Goal: Information Seeking & Learning: Understand process/instructions

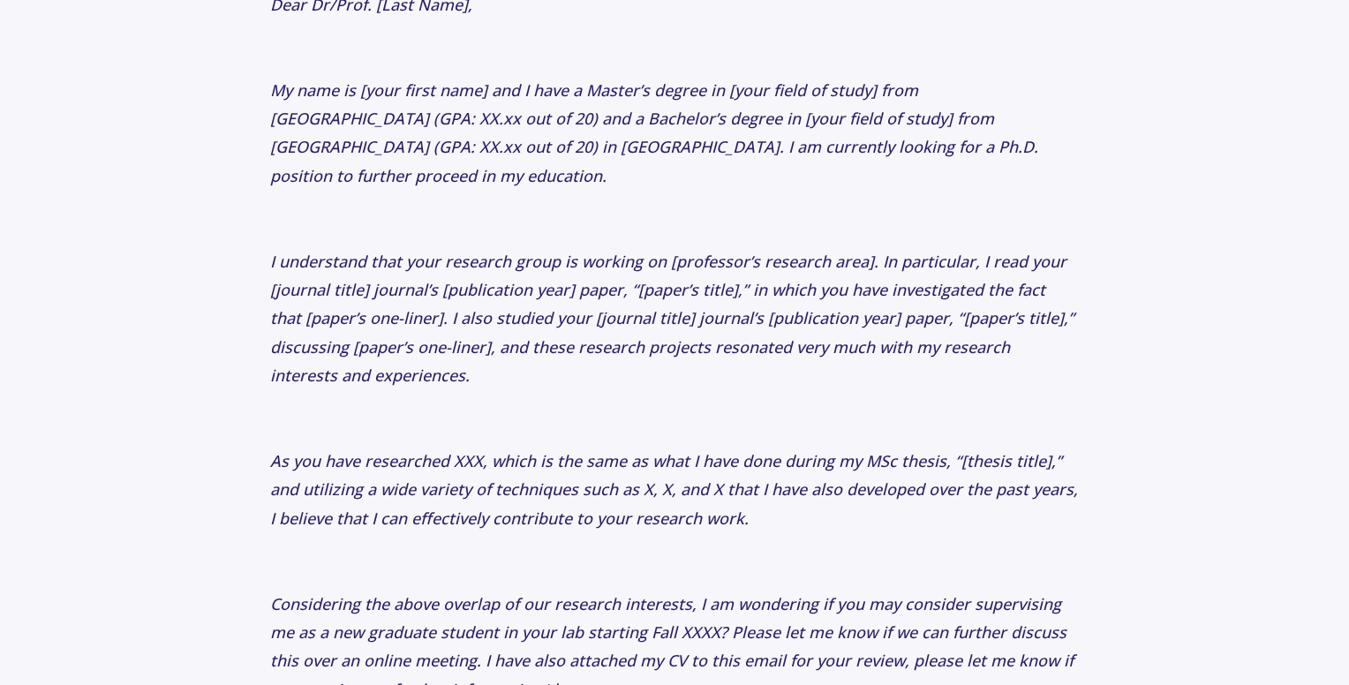
scroll to position [3319, 0]
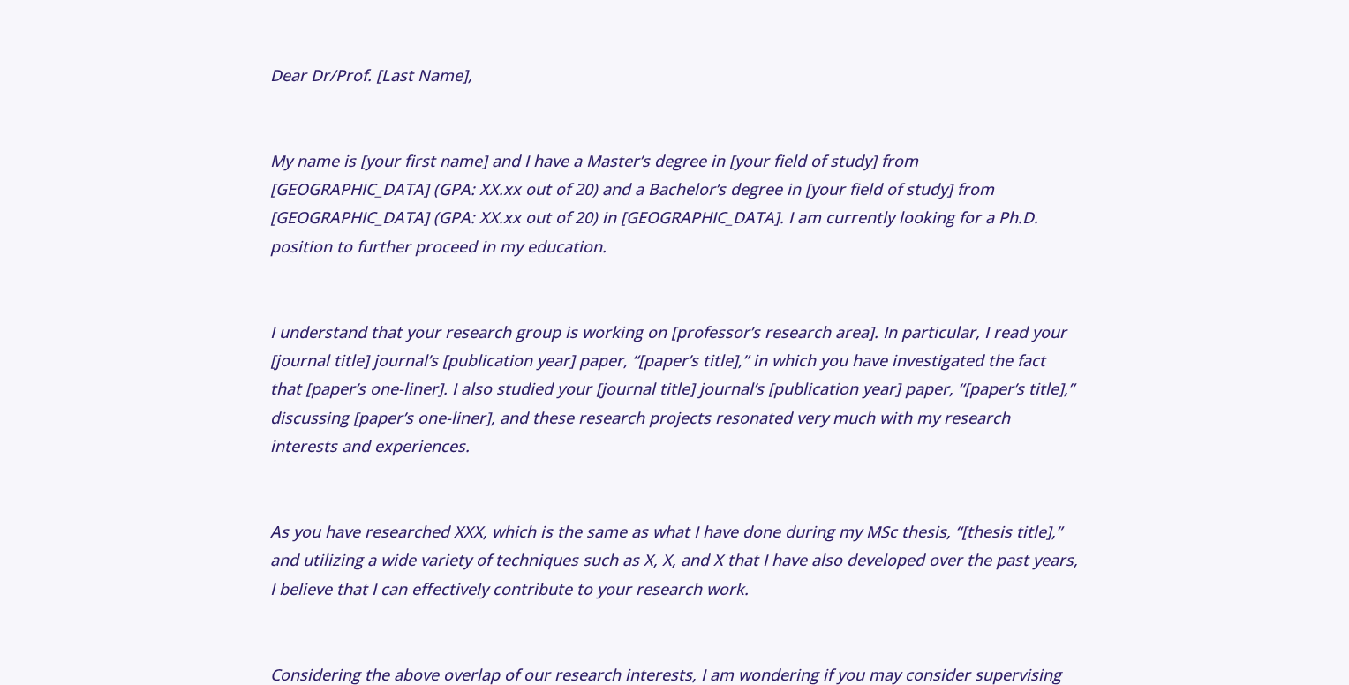
click at [406, 421] on p "I understand that your research group is working on [professor’s research area]…" at bounding box center [674, 389] width 809 height 143
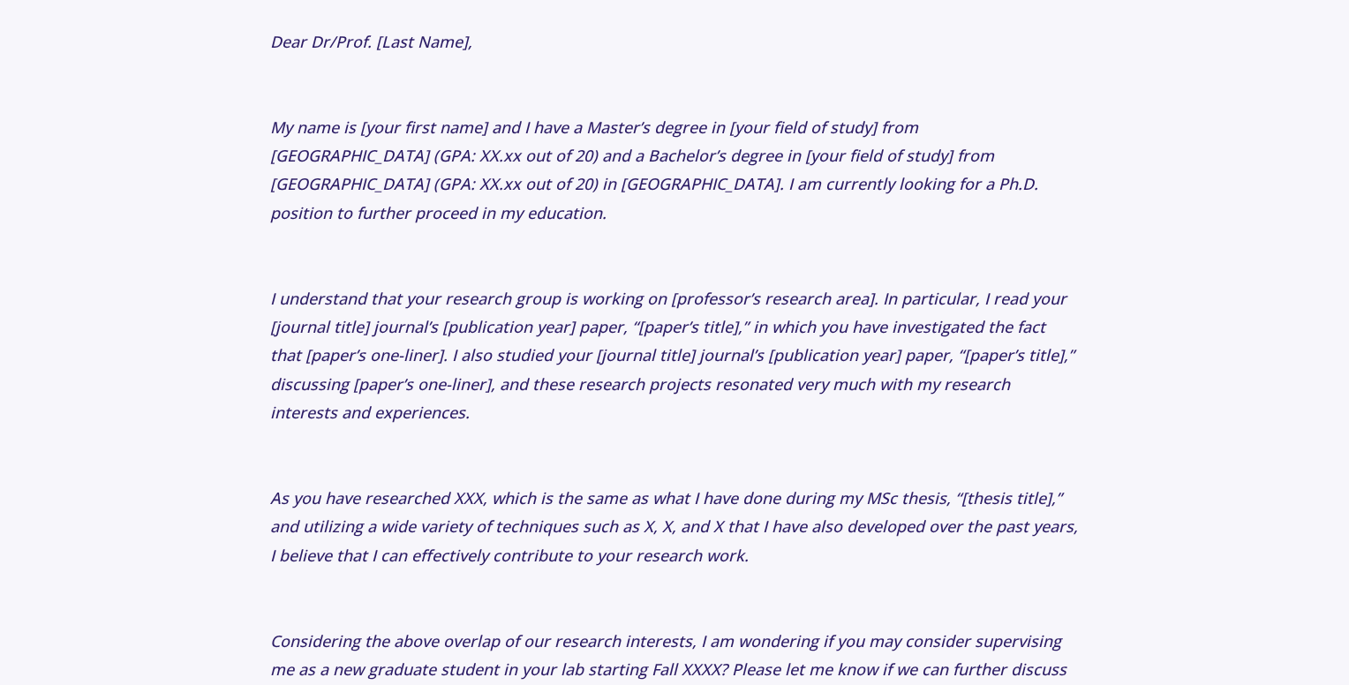
scroll to position [3354, 0]
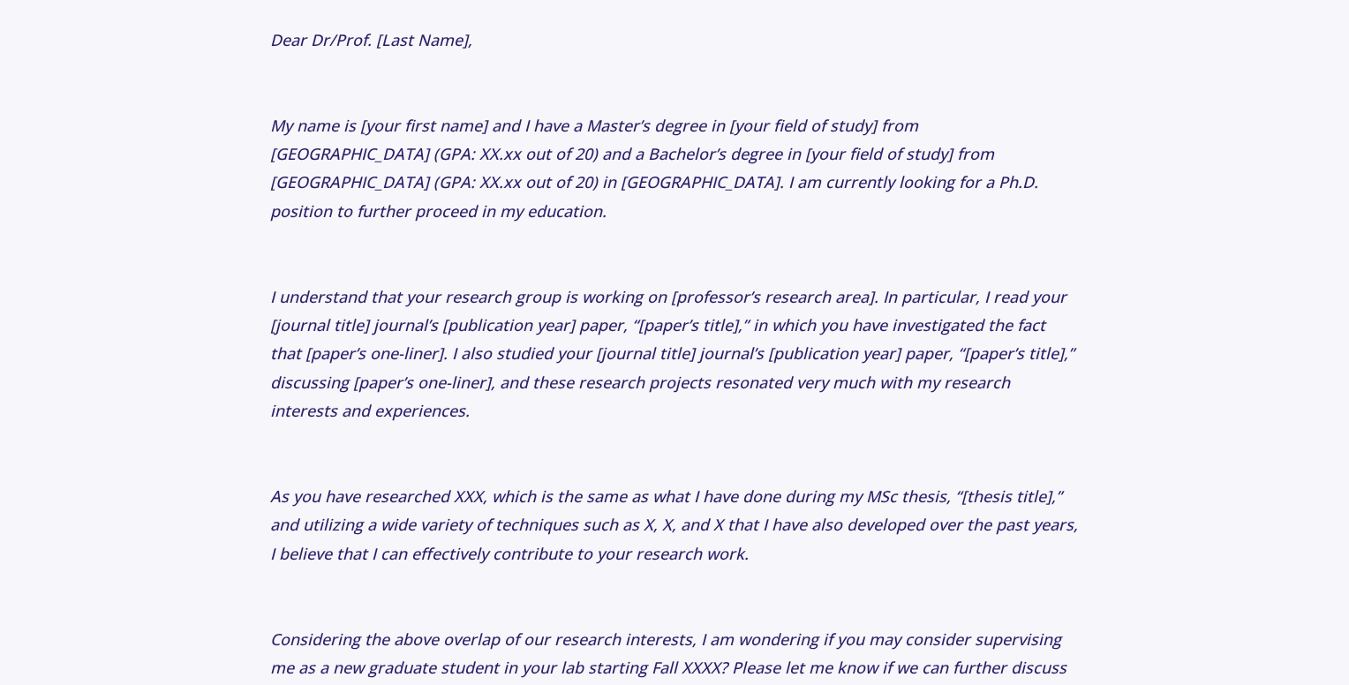
click at [361, 379] on icon "I understand that your research group is working on [professor’s research area]…" at bounding box center [672, 354] width 804 height 136
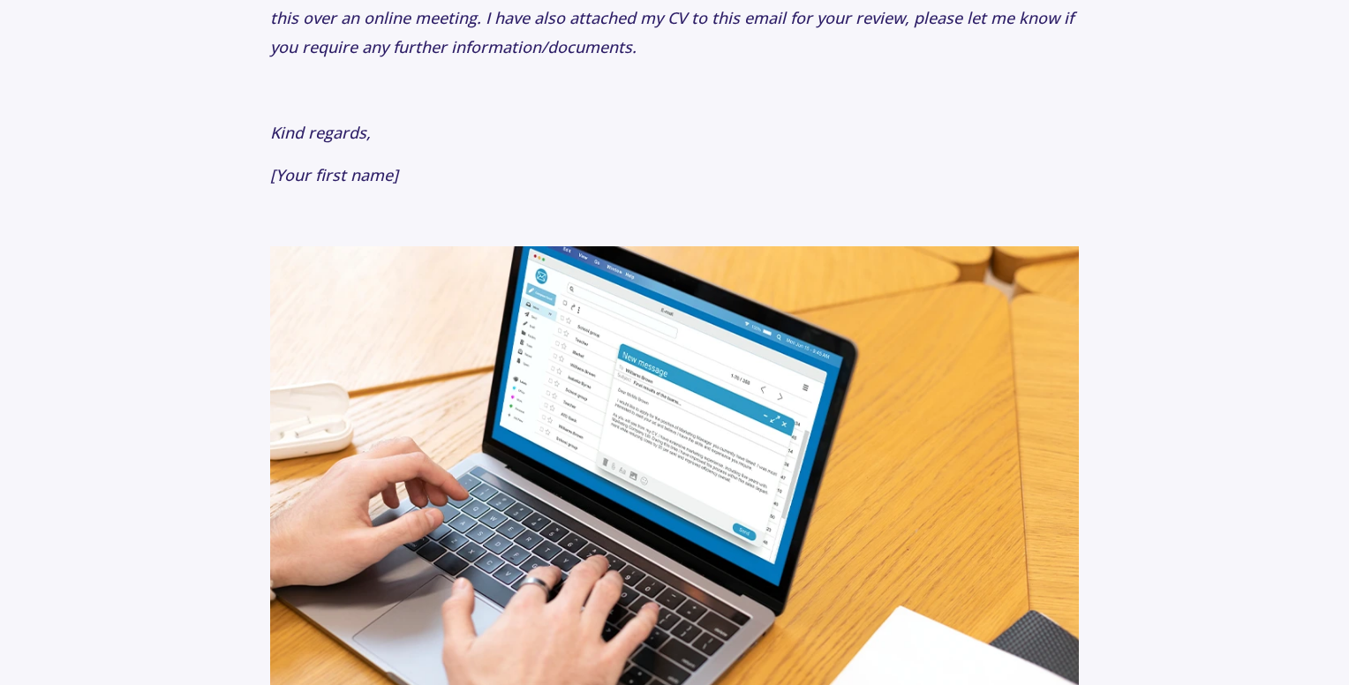
scroll to position [4036, 0]
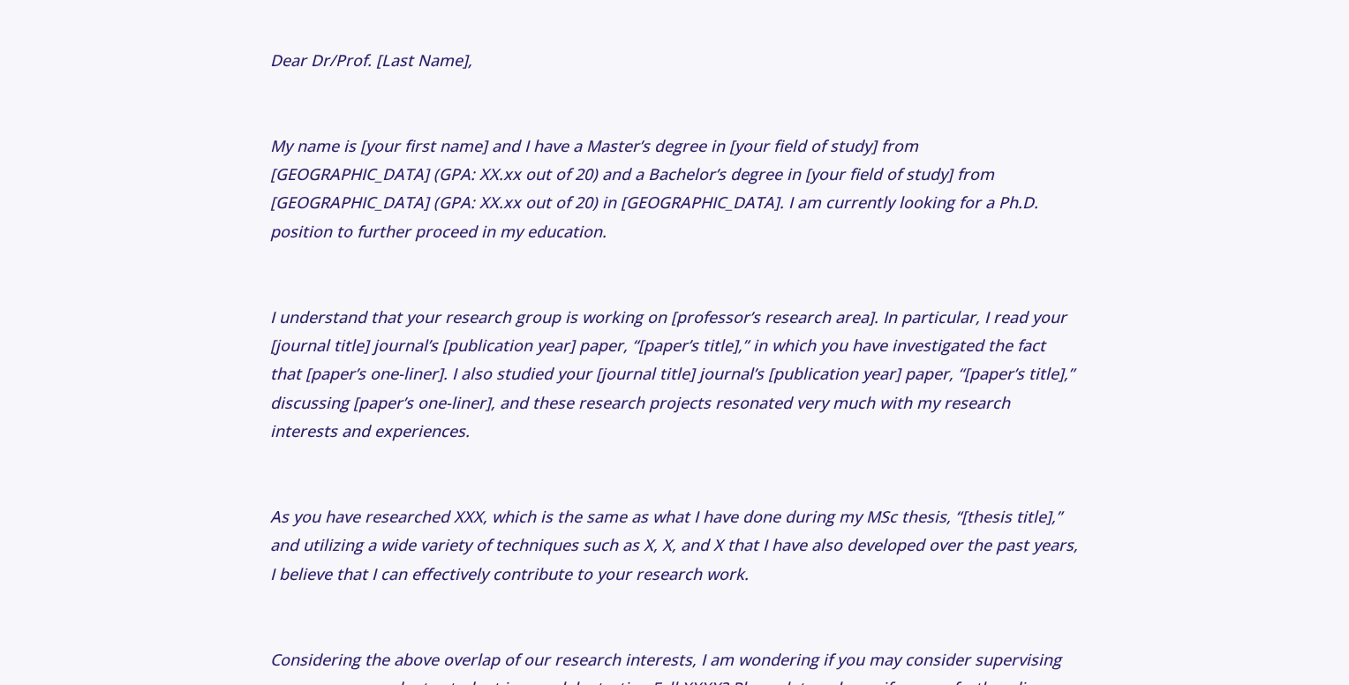
scroll to position [3330, 0]
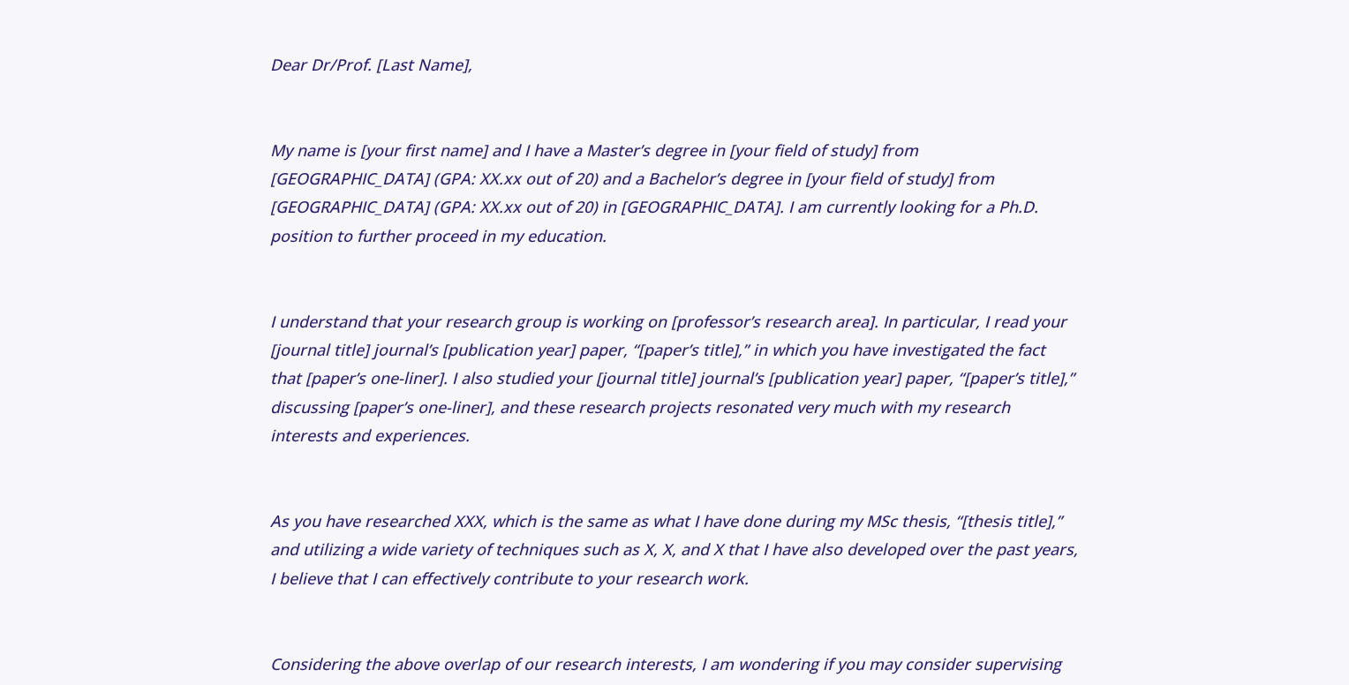
click at [393, 264] on p at bounding box center [674, 278] width 809 height 28
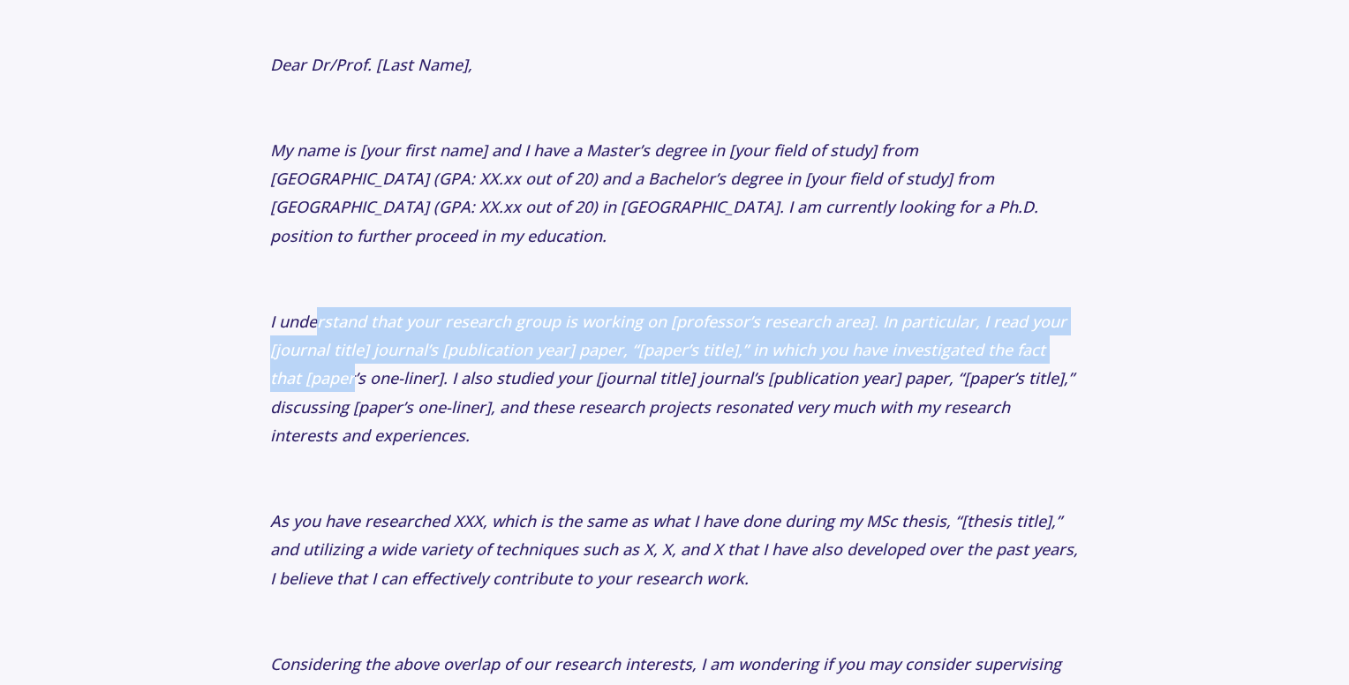
drag, startPoint x: 320, startPoint y: 316, endPoint x: 312, endPoint y: 283, distance: 33.4
click at [320, 311] on icon "I understand that your research group is working on [professor’s research area]…" at bounding box center [672, 379] width 804 height 136
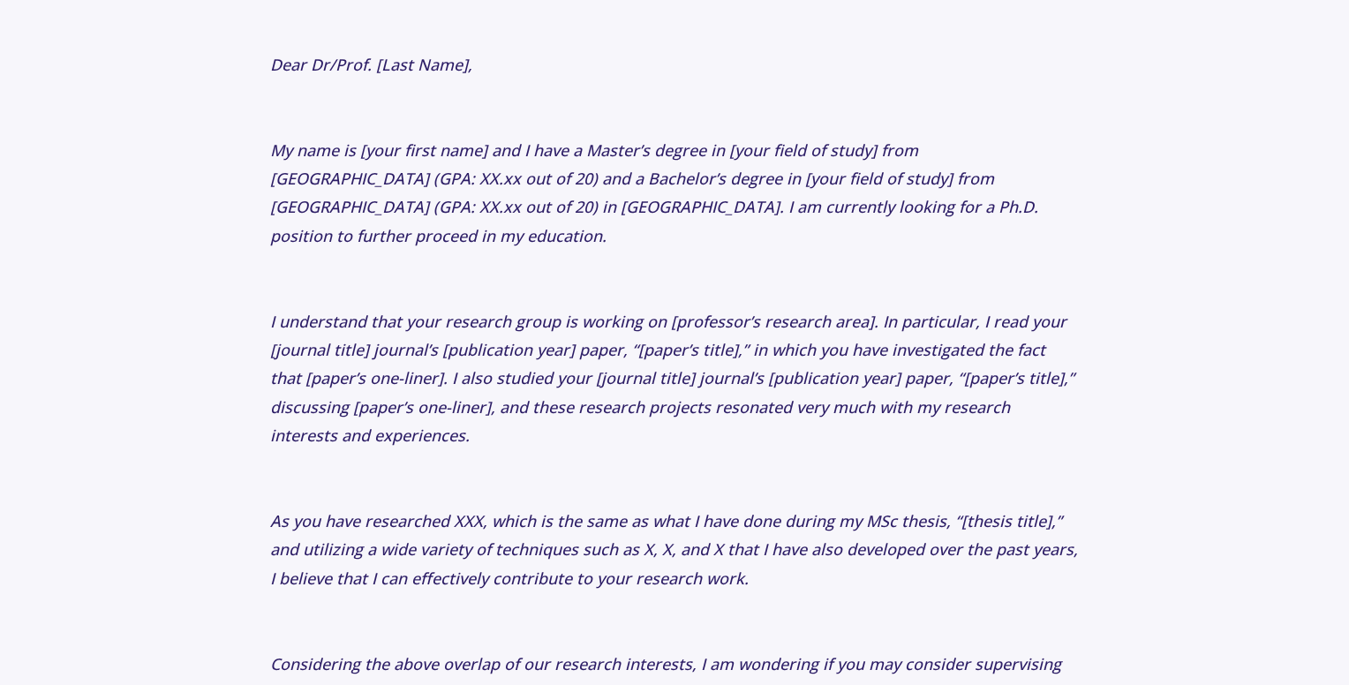
click at [272, 311] on icon "I understand that your research group is working on [professor’s research area]…" at bounding box center [672, 379] width 804 height 136
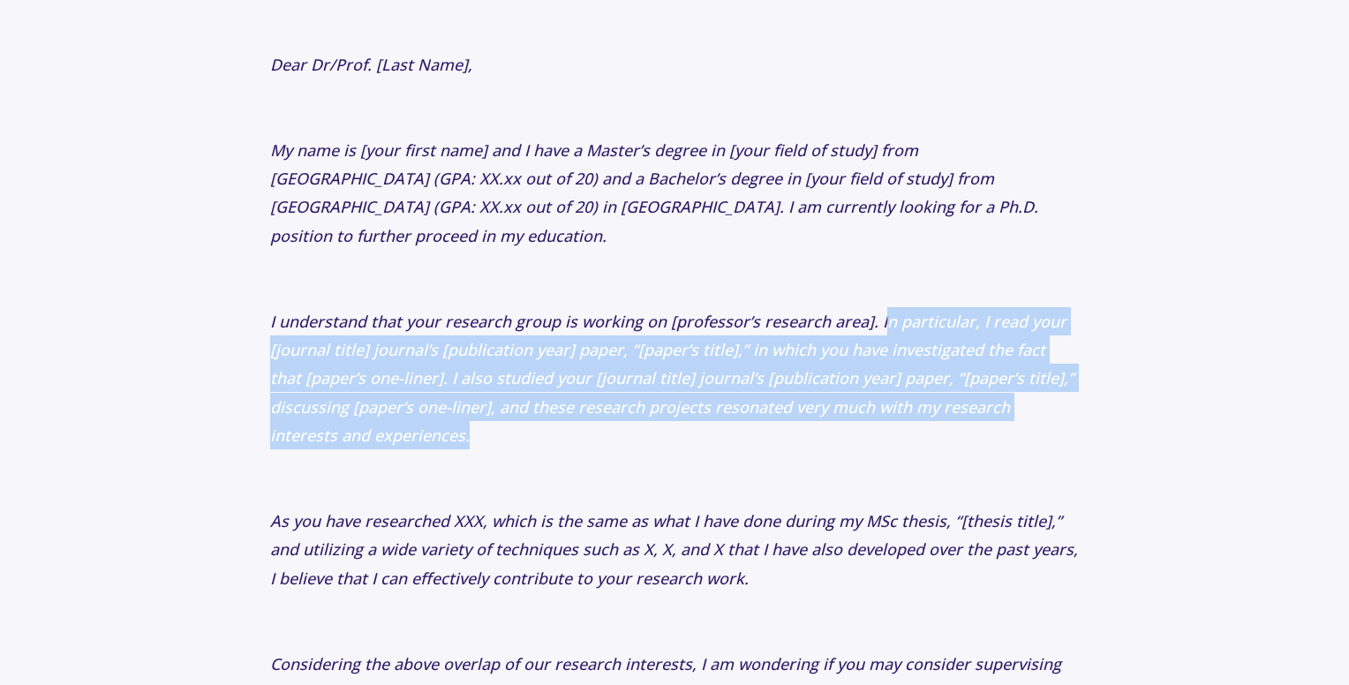
drag, startPoint x: 881, startPoint y: 290, endPoint x: 936, endPoint y: 401, distance: 123.2
click at [936, 401] on p "I understand that your research group is working on [professor’s research area]…" at bounding box center [674, 378] width 809 height 143
copy icon "n particular, I read your [journal title] journal’s [publication year] paper, “…"
click at [455, 333] on p "I understand that your research group is working on [professor’s research area]…" at bounding box center [674, 378] width 809 height 143
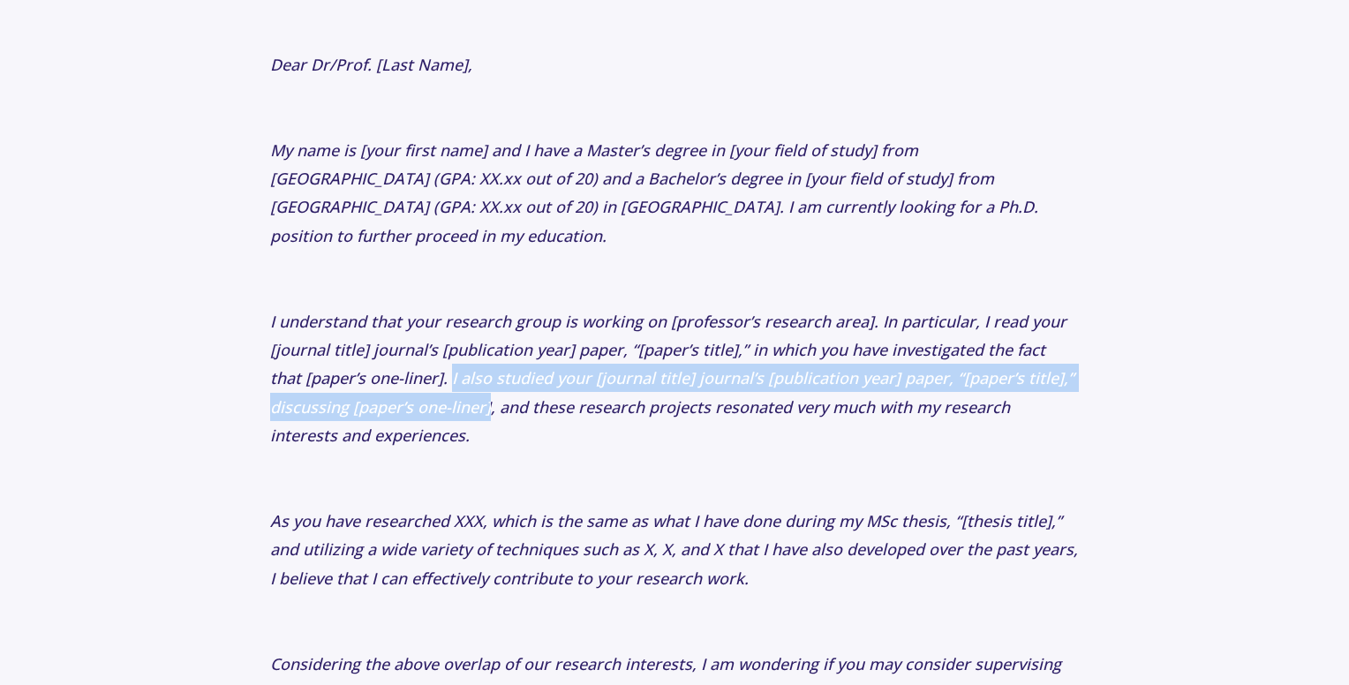
drag, startPoint x: 413, startPoint y: 343, endPoint x: 486, endPoint y: 372, distance: 78.5
click at [486, 372] on icon "I understand that your research group is working on [professor’s research area]…" at bounding box center [672, 379] width 804 height 136
copy icon "I also studied your [journal title] journal’s [publication year] paper, “[paper…"
click at [388, 373] on icon "I understand that your research group is working on [professor’s research area]…" at bounding box center [672, 379] width 804 height 136
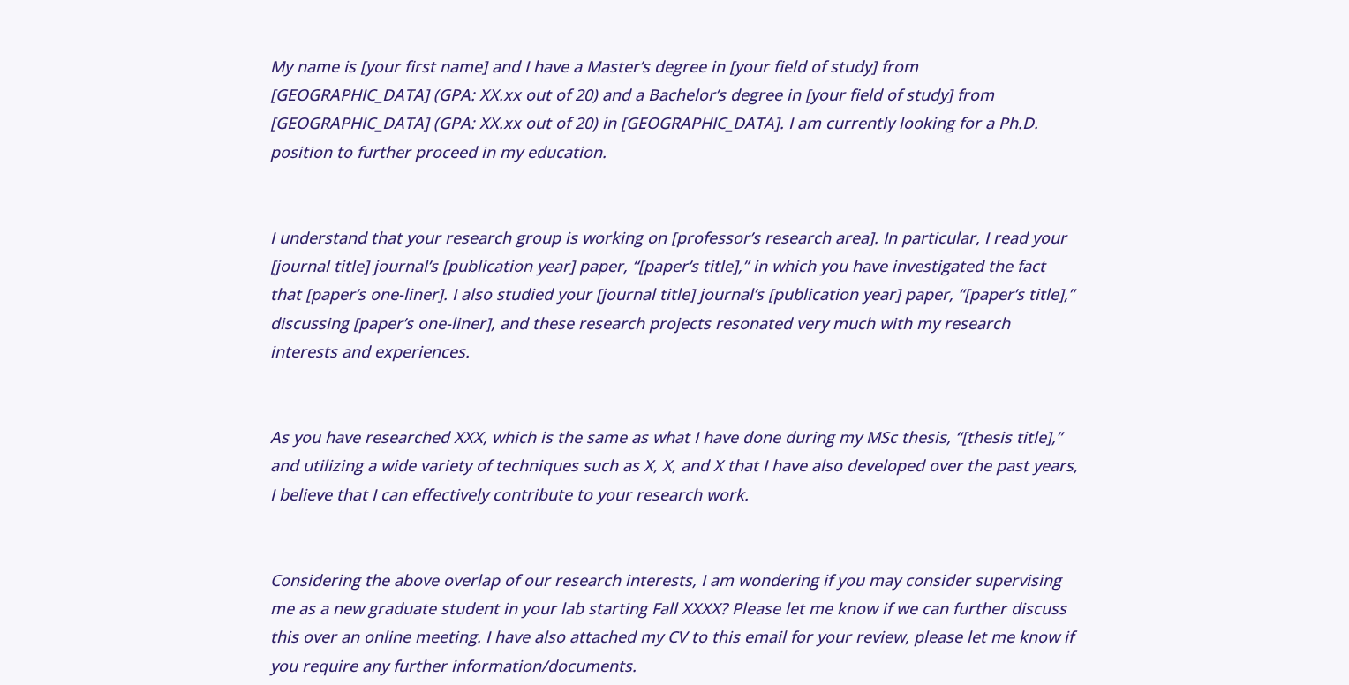
scroll to position [3436, 0]
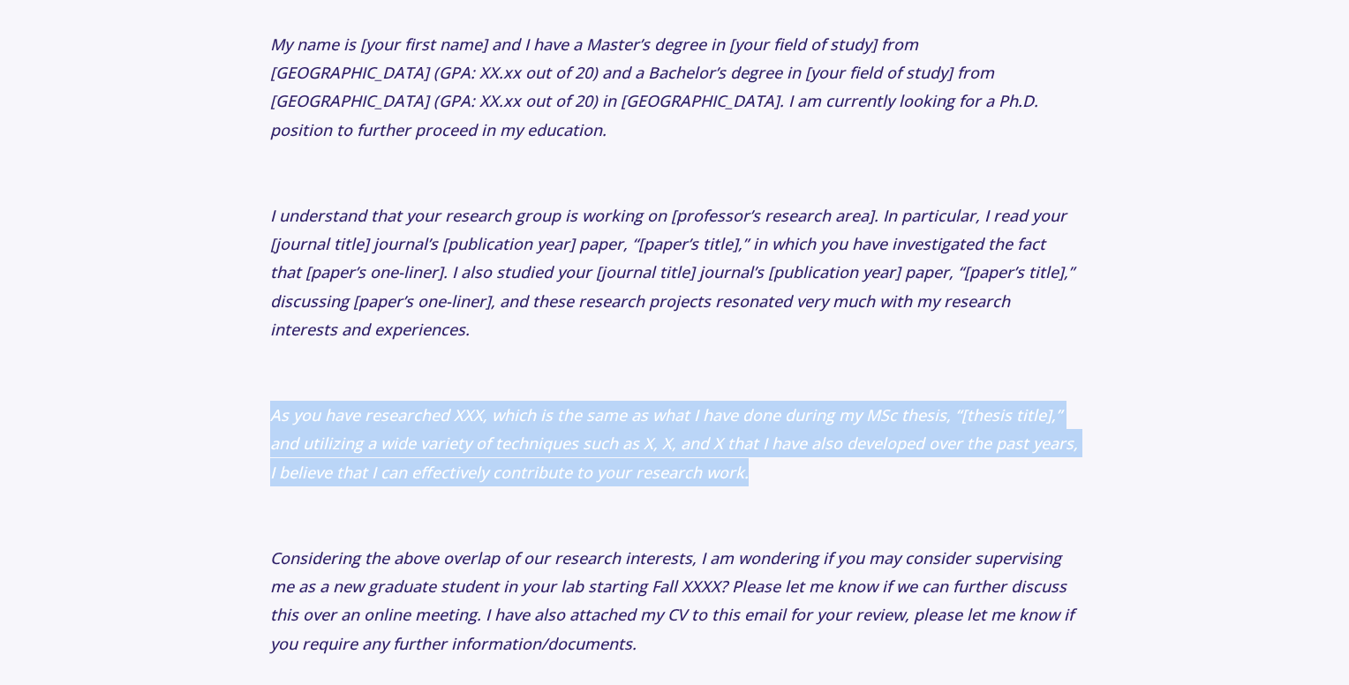
drag, startPoint x: 271, startPoint y: 371, endPoint x: 778, endPoint y: 440, distance: 511.5
click at [778, 440] on p "As you have researched XXX, which is the same as what I have done during my MSc…" at bounding box center [674, 444] width 809 height 86
copy icon "As you have researched XXX, which is the same as what I have done during my MSc…"
